Goal: Task Accomplishment & Management: Manage account settings

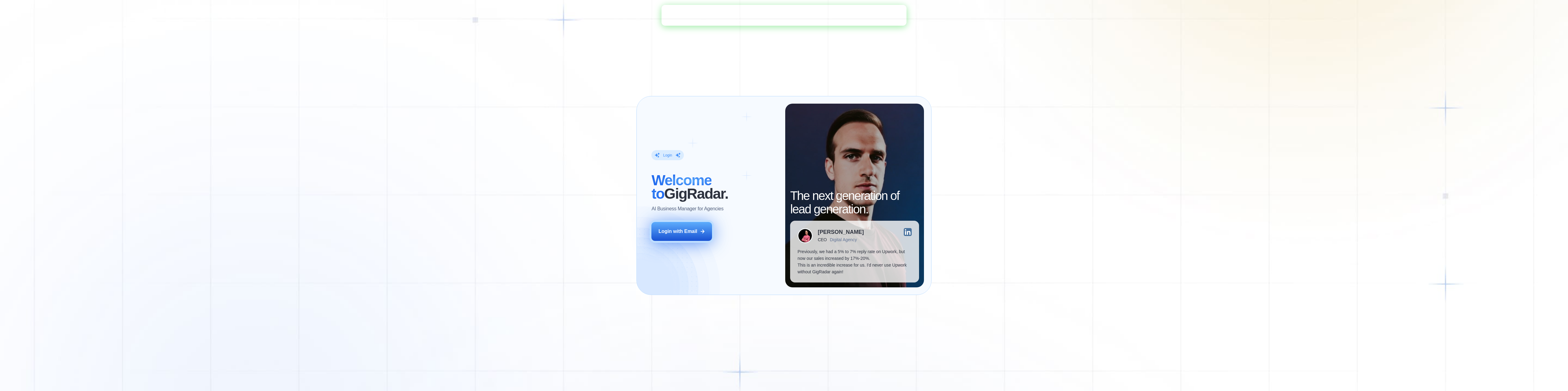
click at [702, 230] on icon at bounding box center [703, 232] width 4 height 4
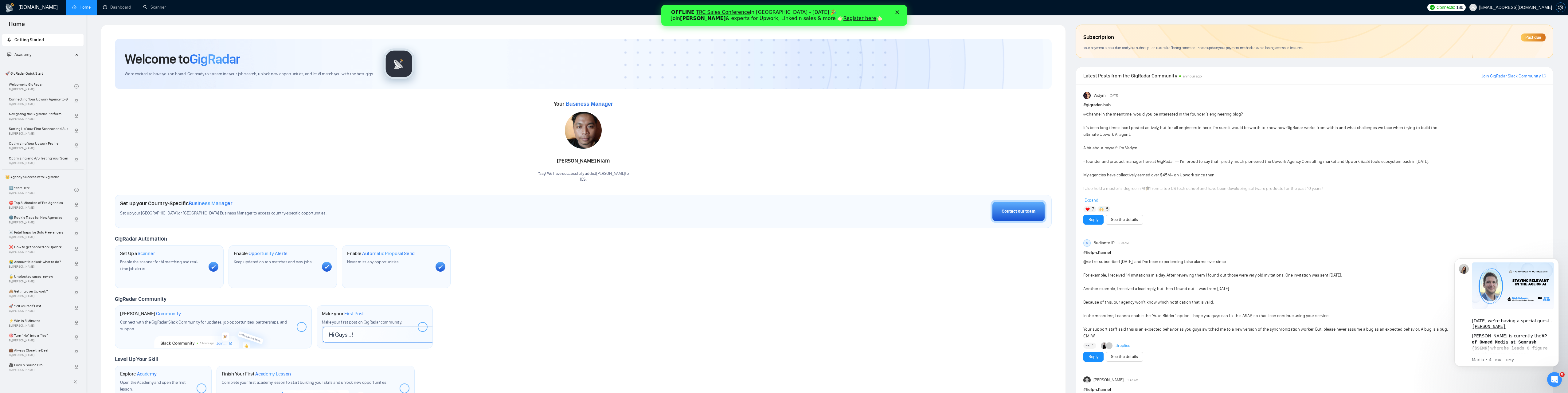
click at [1561, 9] on icon "setting" at bounding box center [1561, 7] width 5 height 5
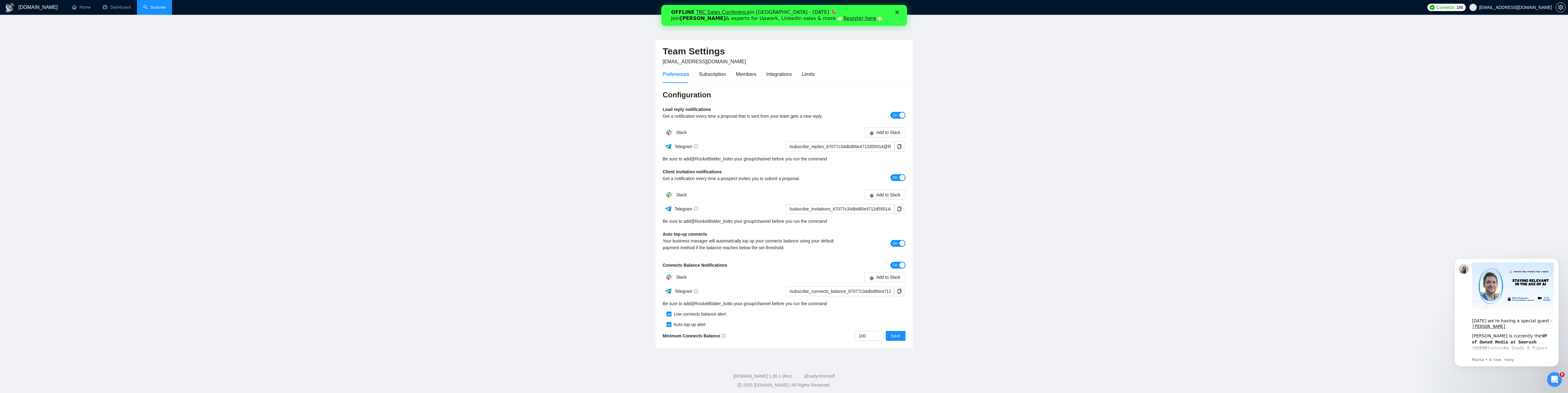
click at [159, 10] on link "Scanner" at bounding box center [154, 7] width 23 height 6
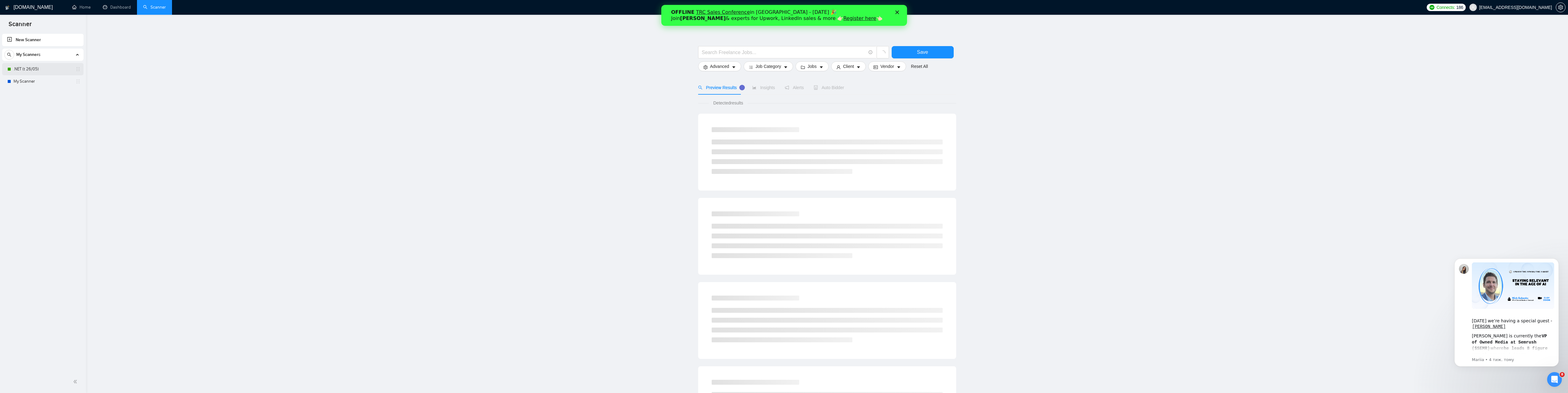
click at [41, 68] on link ".NET (t 26/05)" at bounding box center [43, 69] width 59 height 12
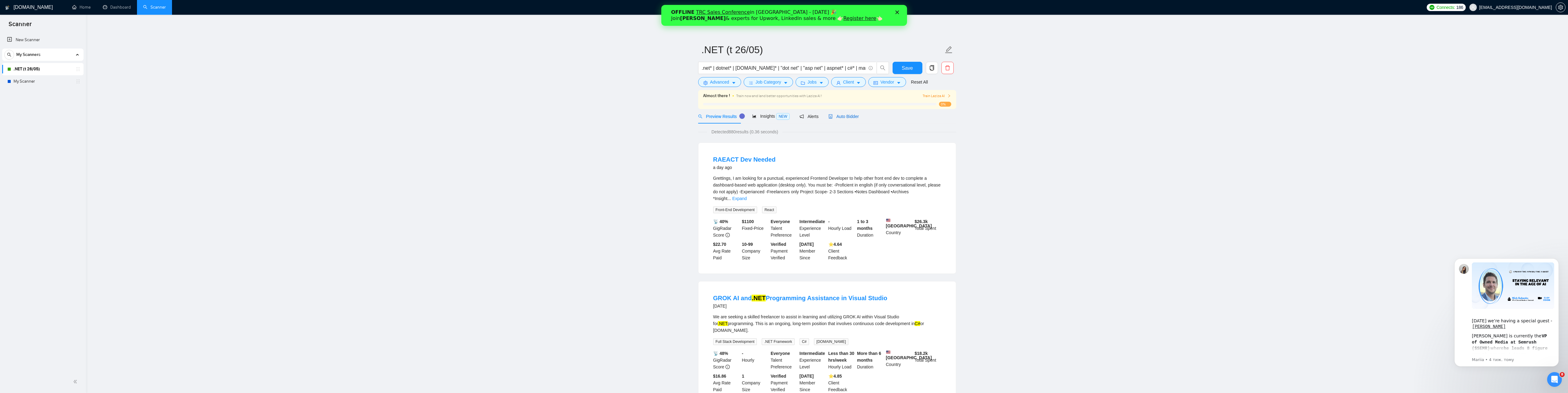
click at [841, 116] on span "Auto Bidder" at bounding box center [844, 117] width 31 height 5
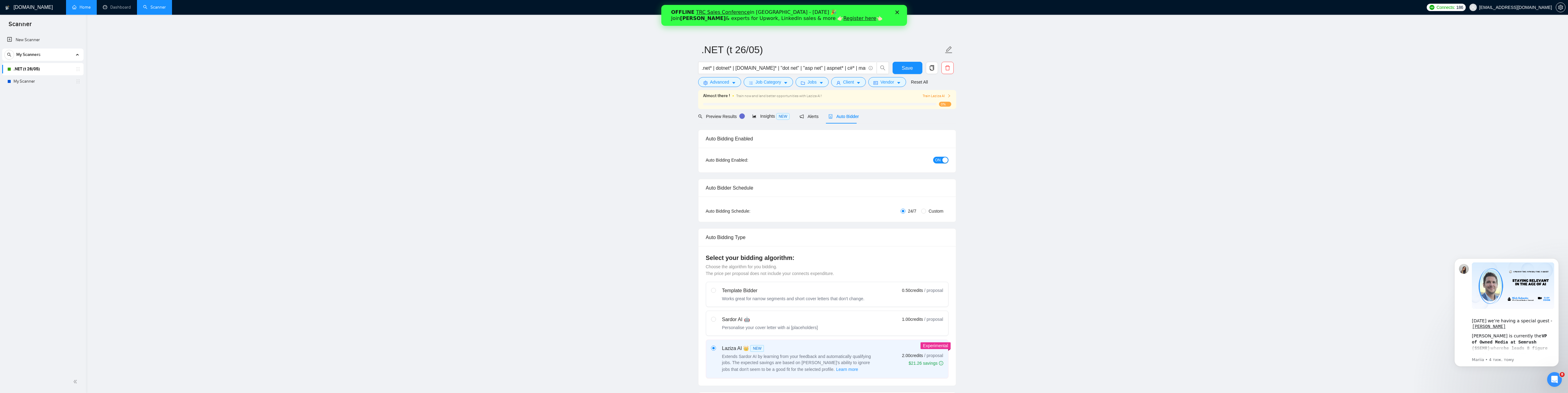
click at [79, 8] on link "Home" at bounding box center [81, 7] width 18 height 6
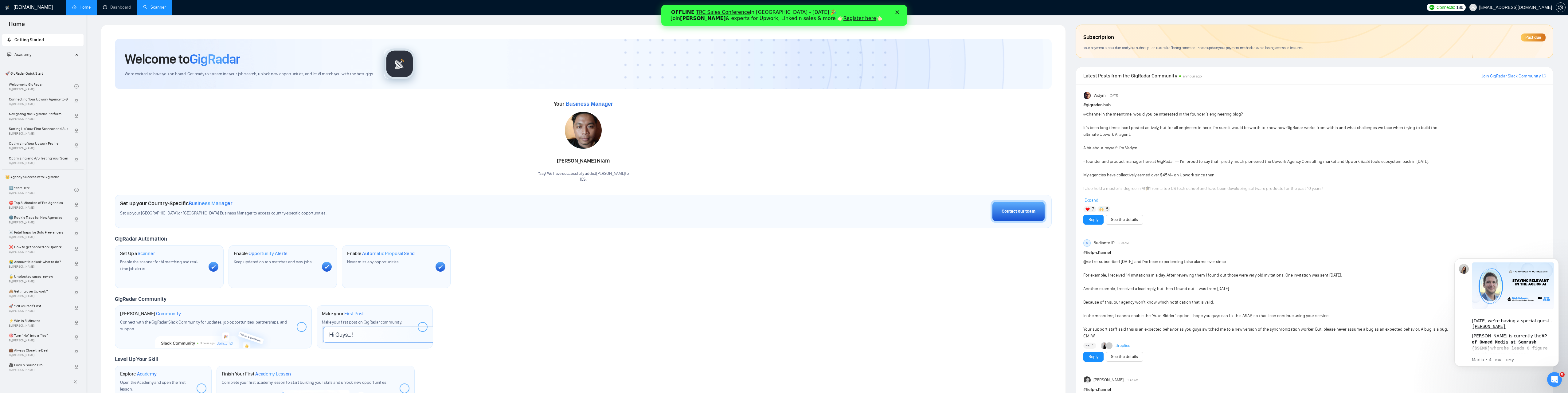
click at [1535, 39] on div "Past due" at bounding box center [1533, 37] width 24 height 8
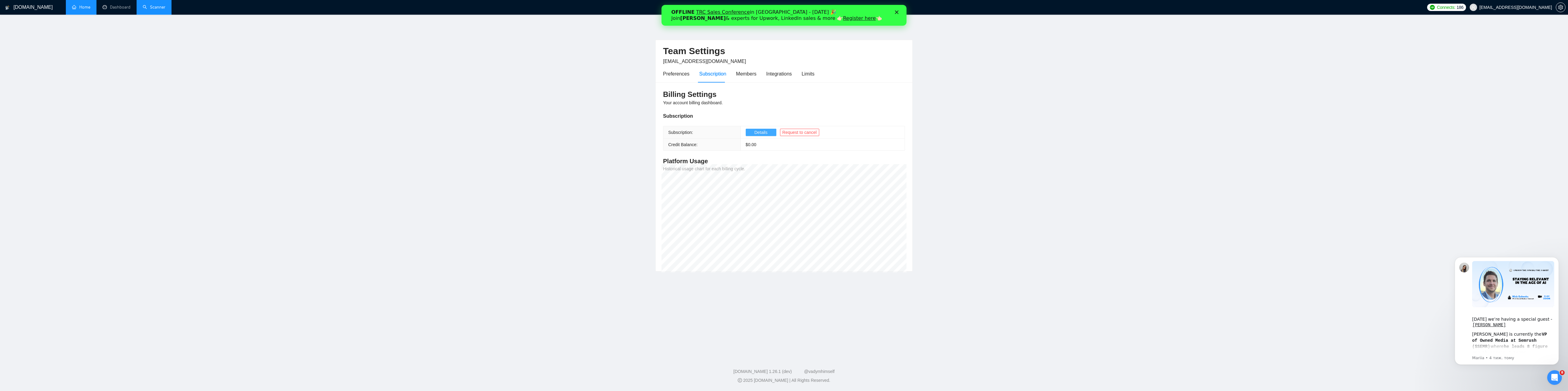
click at [751, 133] on button "Details" at bounding box center [761, 133] width 30 height 7
